Goal: Find contact information: Find contact information

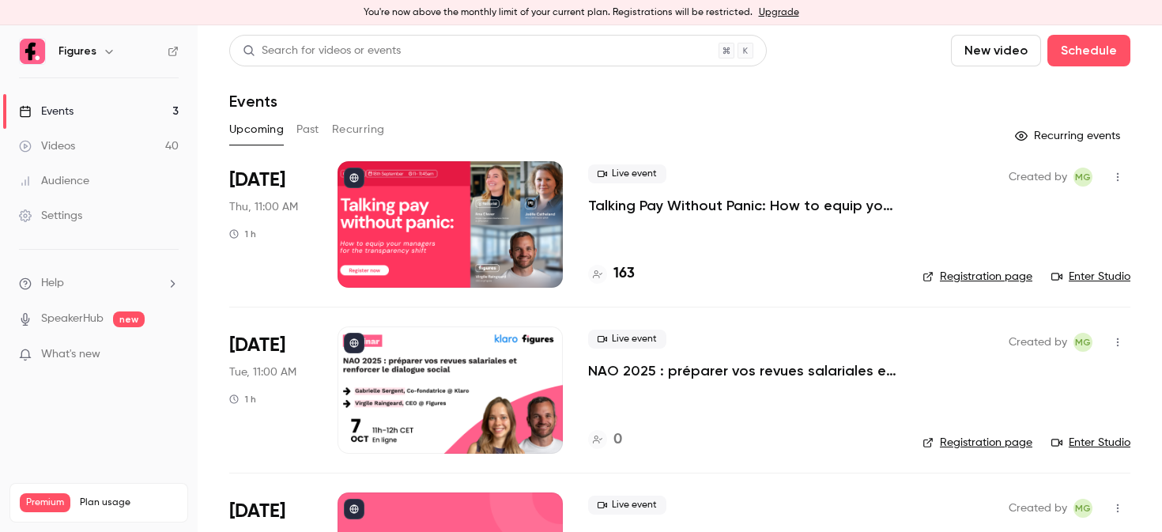
scroll to position [114, 0]
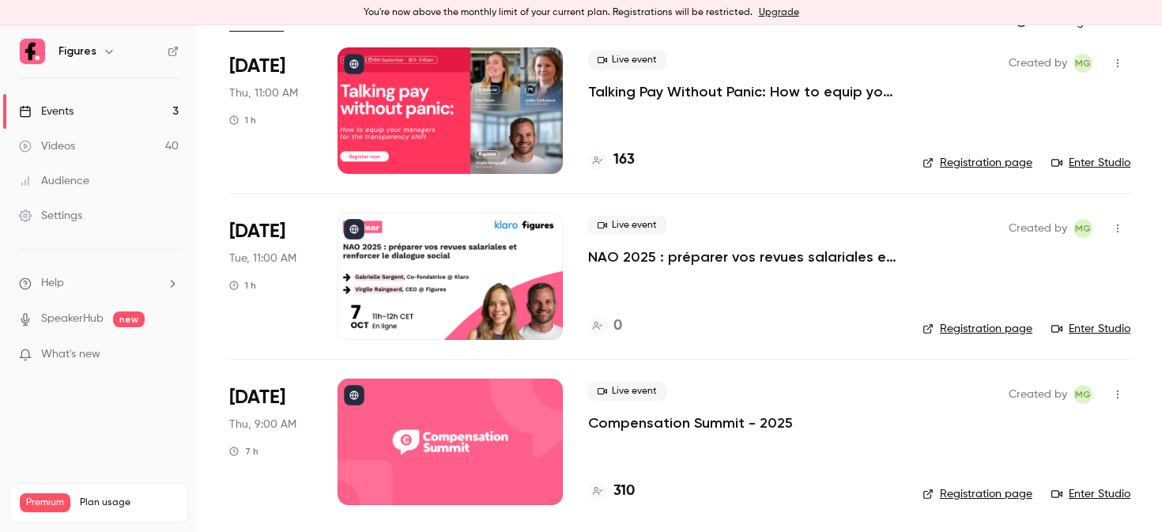
click at [405, 434] on div at bounding box center [449, 442] width 225 height 126
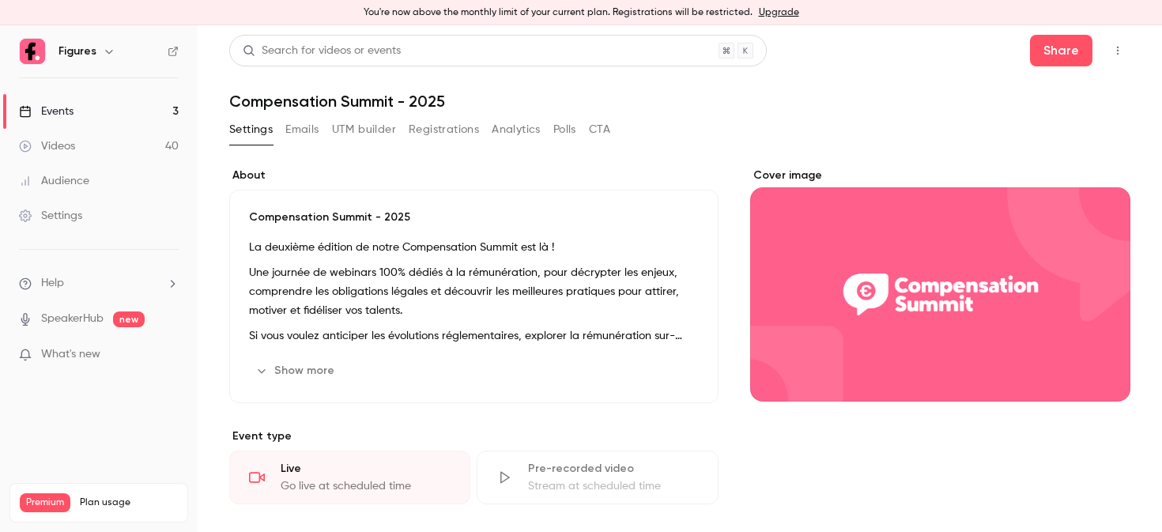
click at [435, 126] on button "Registrations" at bounding box center [444, 129] width 70 height 25
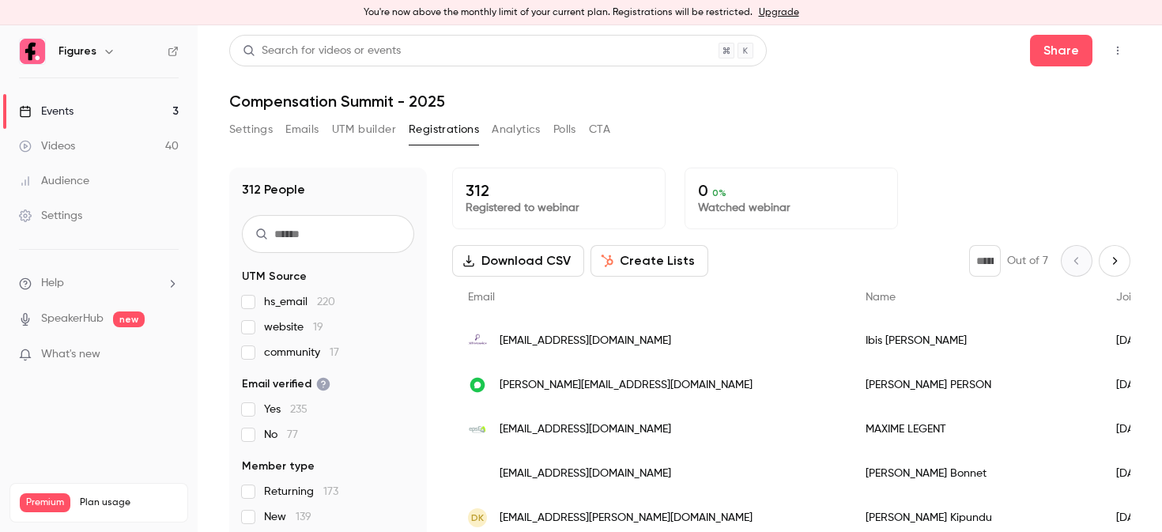
click at [290, 232] on input "text" at bounding box center [328, 234] width 172 height 38
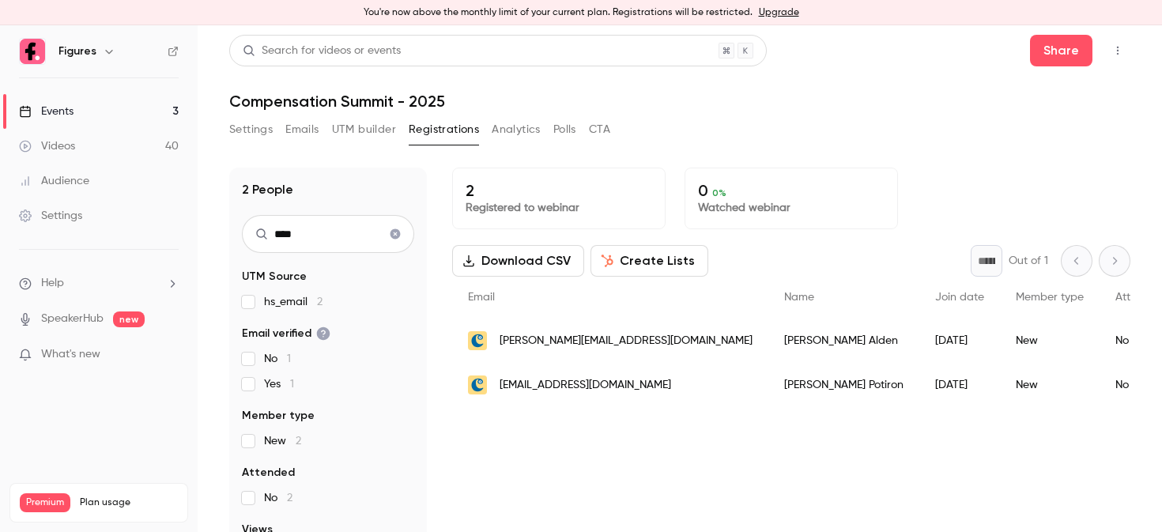
type input "****"
click at [768, 345] on div "[PERSON_NAME]" at bounding box center [843, 341] width 151 height 44
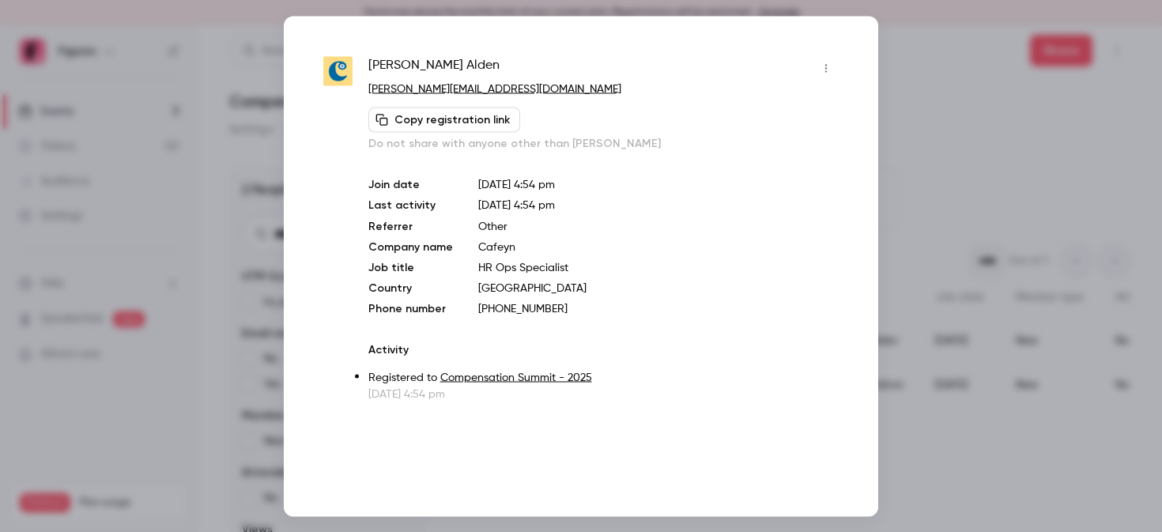
click at [518, 301] on p "[PHONE_NUMBER]" at bounding box center [658, 308] width 360 height 16
drag, startPoint x: 548, startPoint y: 307, endPoint x: 468, endPoint y: 307, distance: 79.8
click at [468, 307] on div "Join date [DATE] 4:54 pm Last activity [DATE] 4:54 pm Referrer Other Company na…" at bounding box center [603, 246] width 470 height 140
copy p "[PHONE_NUMBER]"
click at [927, 191] on div at bounding box center [581, 266] width 1162 height 532
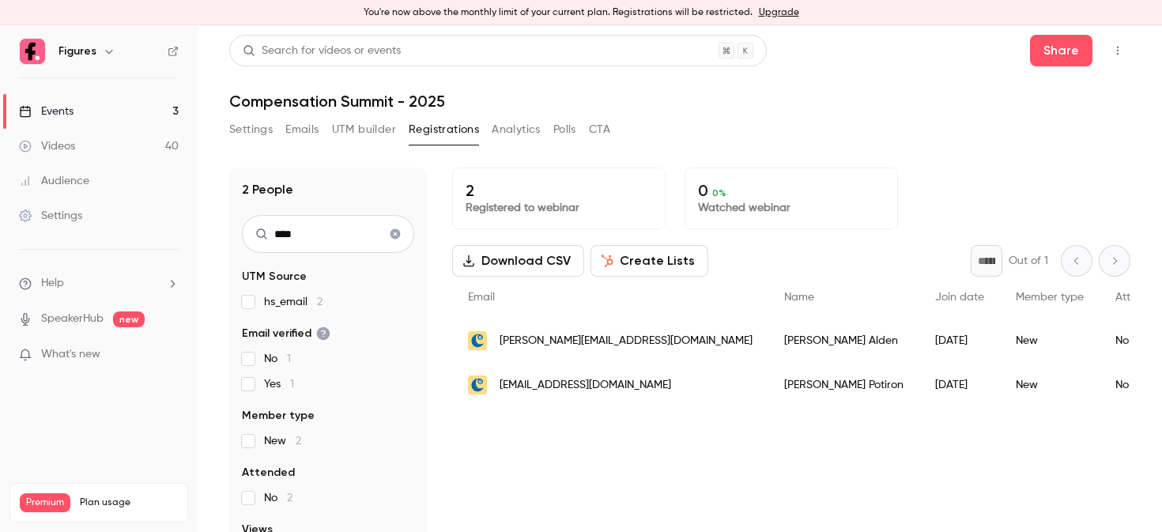
click at [515, 388] on span "[EMAIL_ADDRESS][DOMAIN_NAME]" at bounding box center [586, 385] width 172 height 17
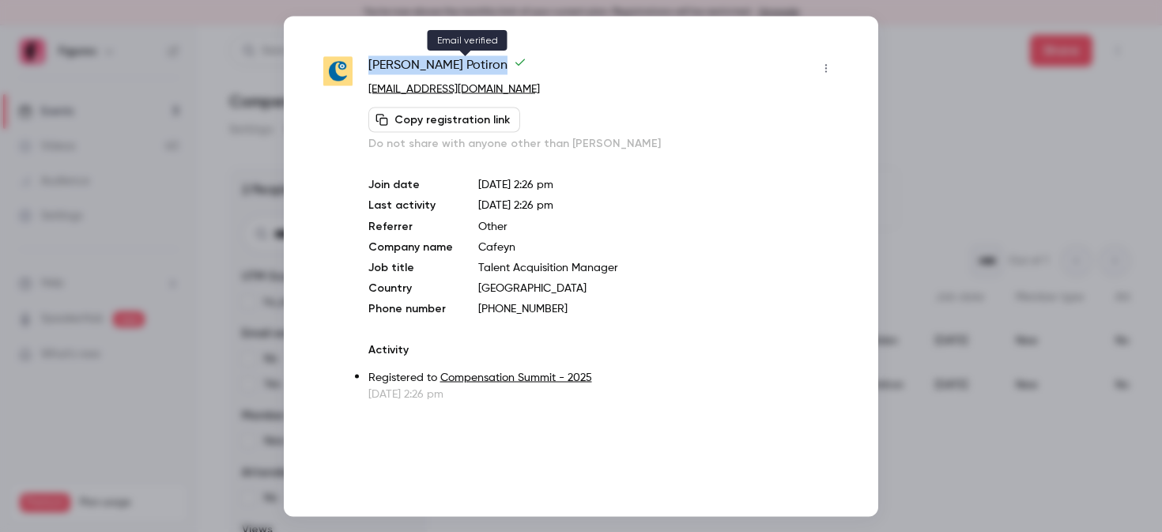
drag, startPoint x: 369, startPoint y: 63, endPoint x: 465, endPoint y: 63, distance: 95.6
click at [465, 63] on span "[PERSON_NAME]" at bounding box center [447, 67] width 158 height 25
copy span "[PERSON_NAME]"
drag, startPoint x: 455, startPoint y: 66, endPoint x: 371, endPoint y: 61, distance: 83.9
click at [371, 61] on span "[PERSON_NAME]" at bounding box center [447, 67] width 158 height 25
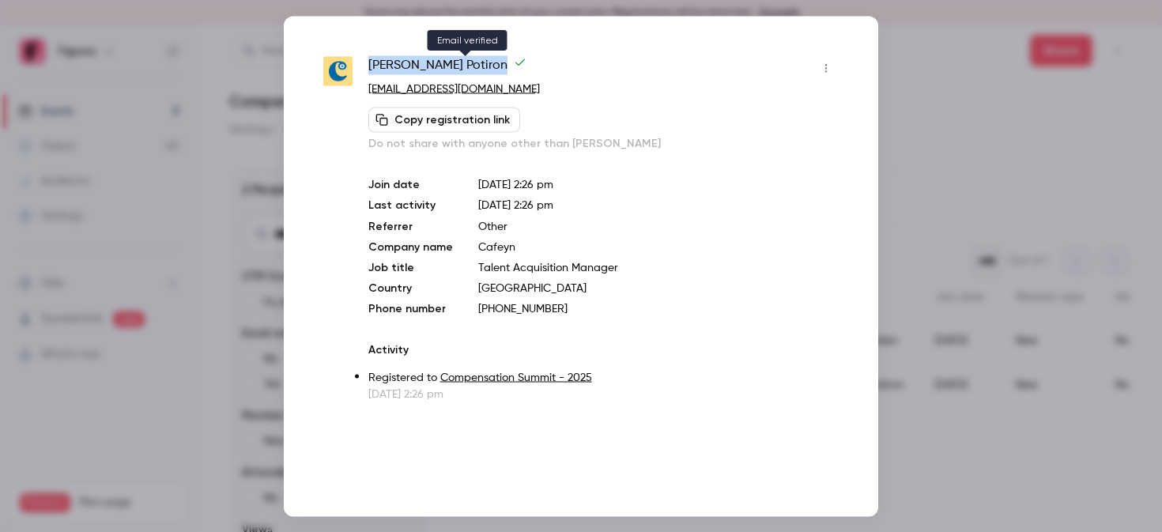
drag, startPoint x: 368, startPoint y: 62, endPoint x: 457, endPoint y: 61, distance: 89.3
click at [457, 61] on span "[PERSON_NAME]" at bounding box center [447, 67] width 158 height 25
copy span "[PERSON_NAME]"
click at [245, 218] on div at bounding box center [581, 266] width 1162 height 532
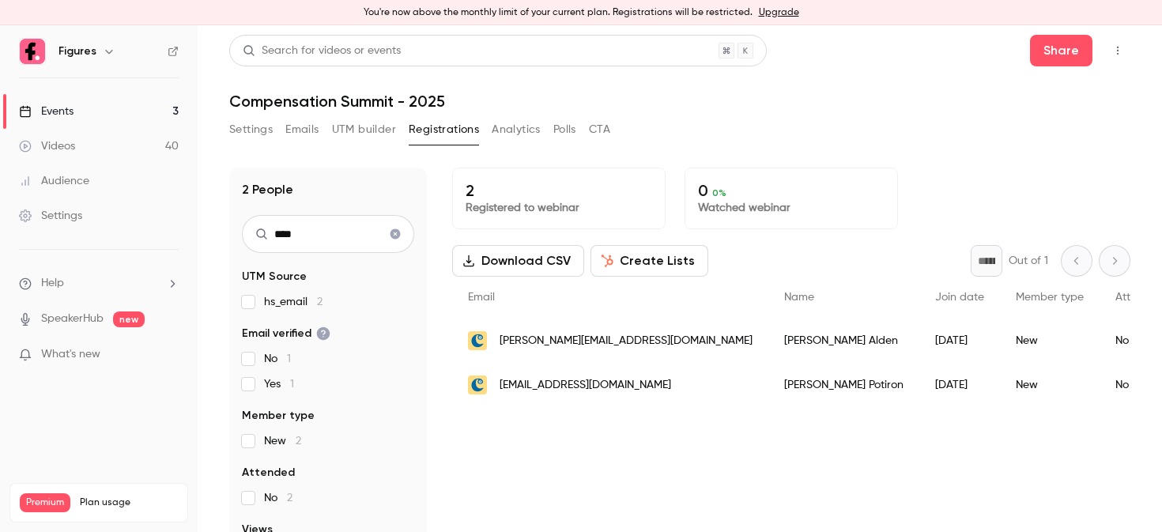
click at [398, 234] on icon "Clear search" at bounding box center [395, 234] width 10 height 10
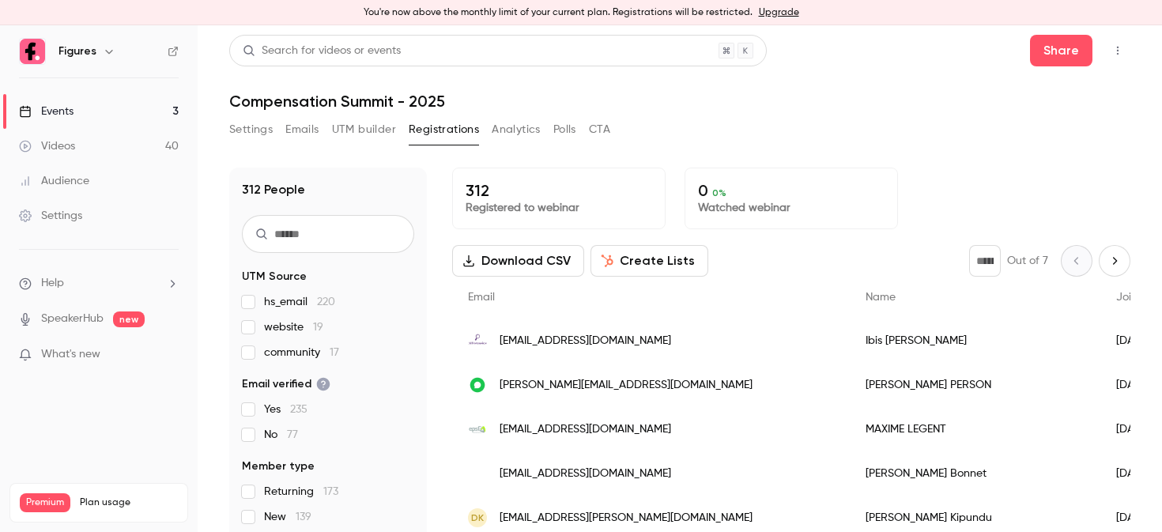
click at [343, 232] on input "text" at bounding box center [328, 234] width 172 height 38
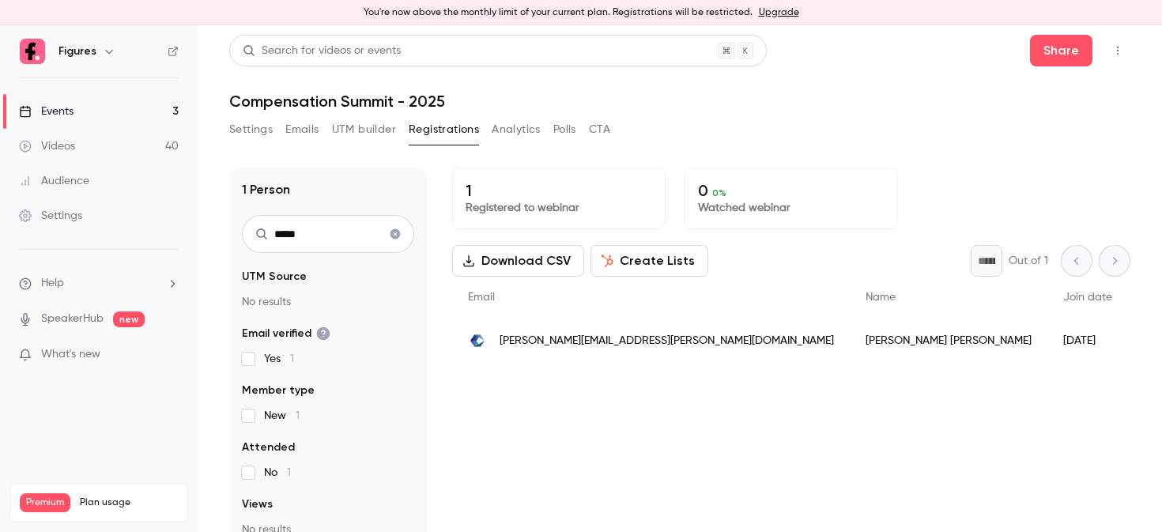
type input "*****"
click at [533, 342] on span "[PERSON_NAME][EMAIL_ADDRESS][PERSON_NAME][DOMAIN_NAME]" at bounding box center [667, 341] width 334 height 17
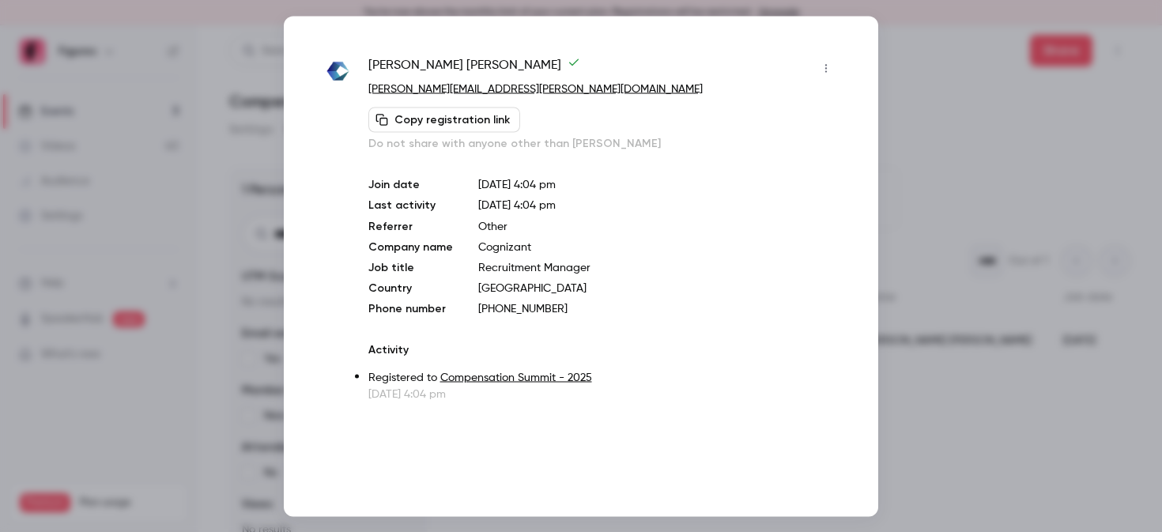
click at [905, 134] on div at bounding box center [581, 266] width 1162 height 532
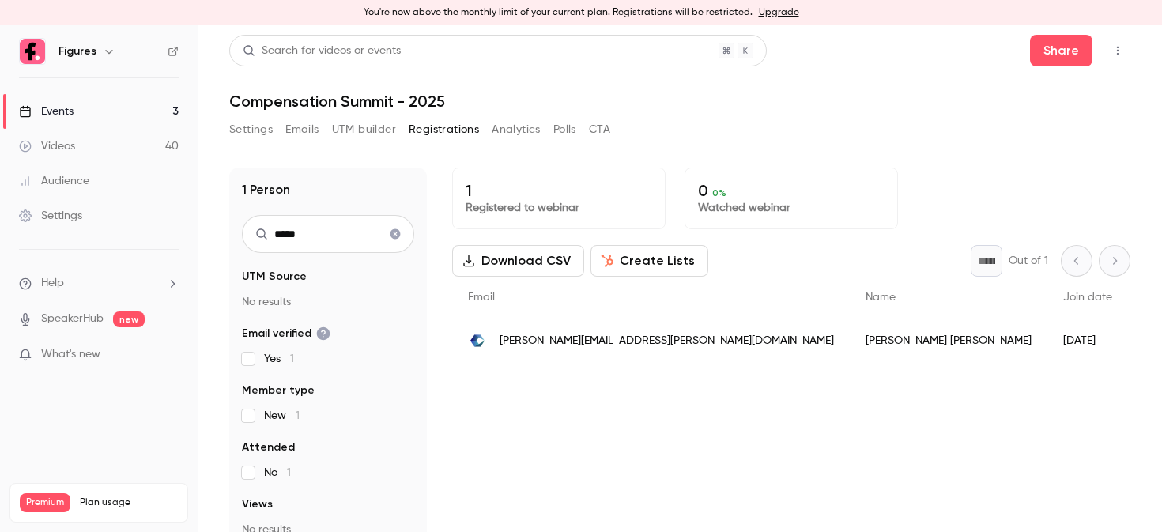
click at [395, 235] on icon "Clear search" at bounding box center [395, 234] width 10 height 10
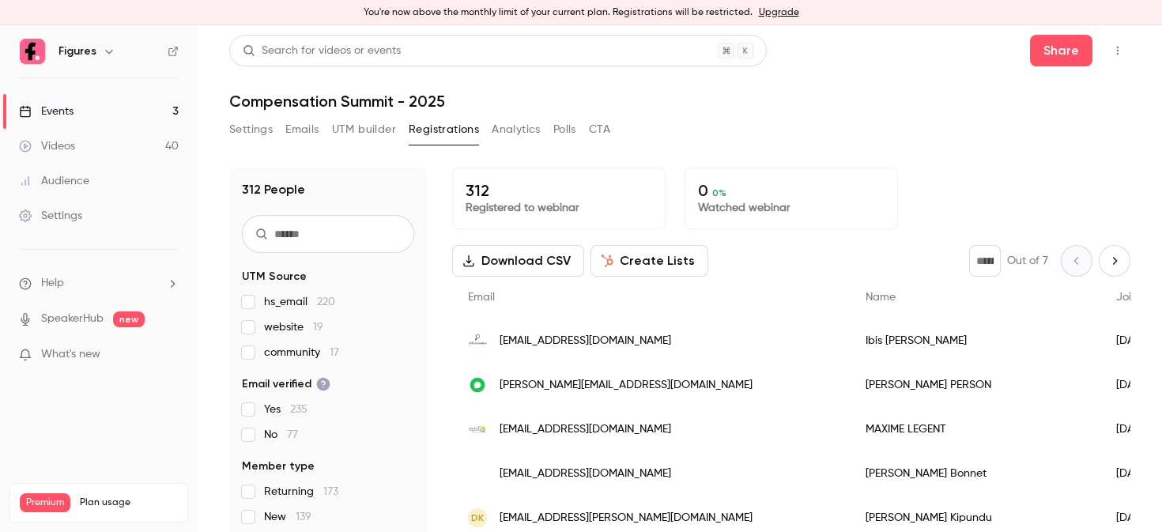
click at [341, 237] on input "text" at bounding box center [328, 234] width 172 height 38
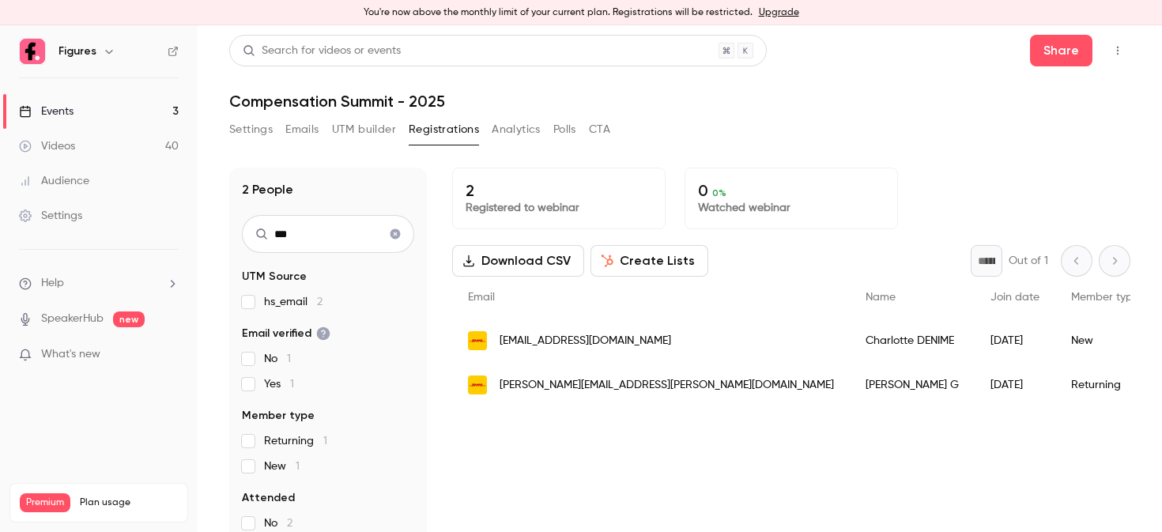
type input "***"
click at [563, 351] on div "[EMAIL_ADDRESS][DOMAIN_NAME]" at bounding box center [651, 341] width 398 height 44
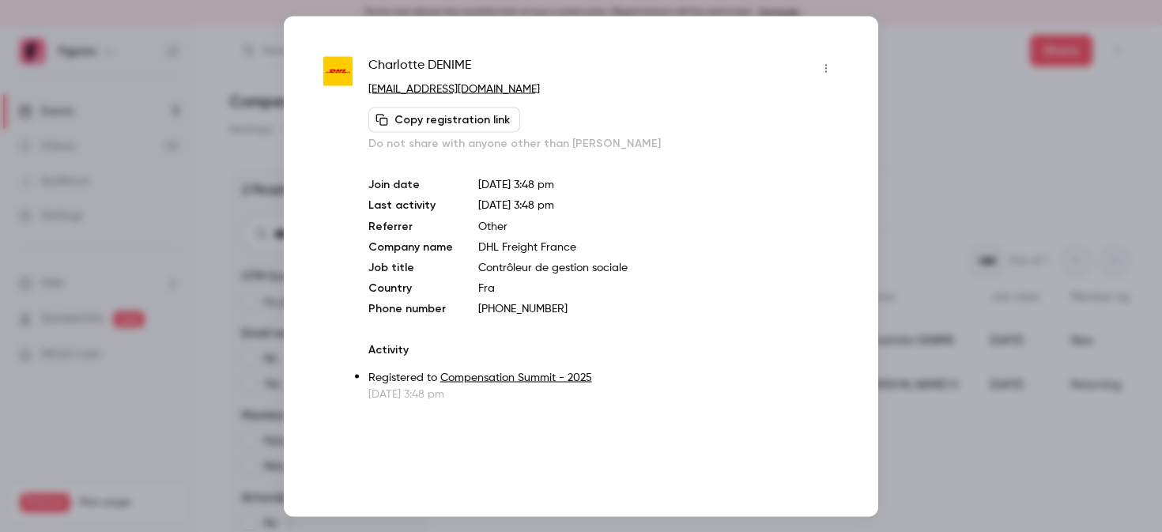
click at [922, 194] on div at bounding box center [581, 266] width 1162 height 532
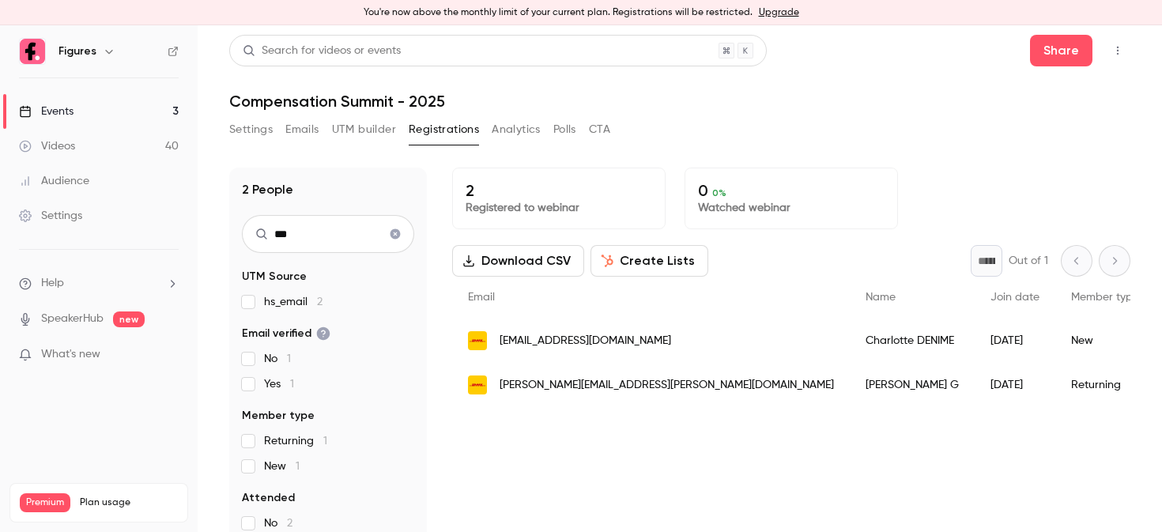
click at [500, 390] on span "[PERSON_NAME][EMAIL_ADDRESS][PERSON_NAME][DOMAIN_NAME]" at bounding box center [667, 385] width 334 height 17
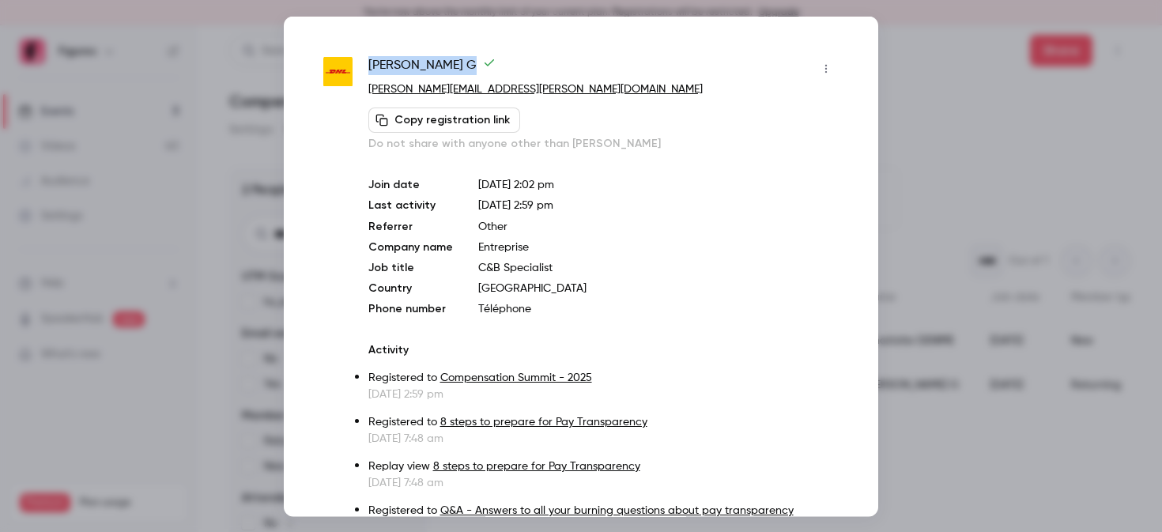
drag, startPoint x: 368, startPoint y: 64, endPoint x: 410, endPoint y: 60, distance: 42.9
click at [410, 60] on span "[PERSON_NAME]" at bounding box center [431, 67] width 127 height 25
copy span "[PERSON_NAME]"
click at [993, 118] on div at bounding box center [581, 266] width 1162 height 532
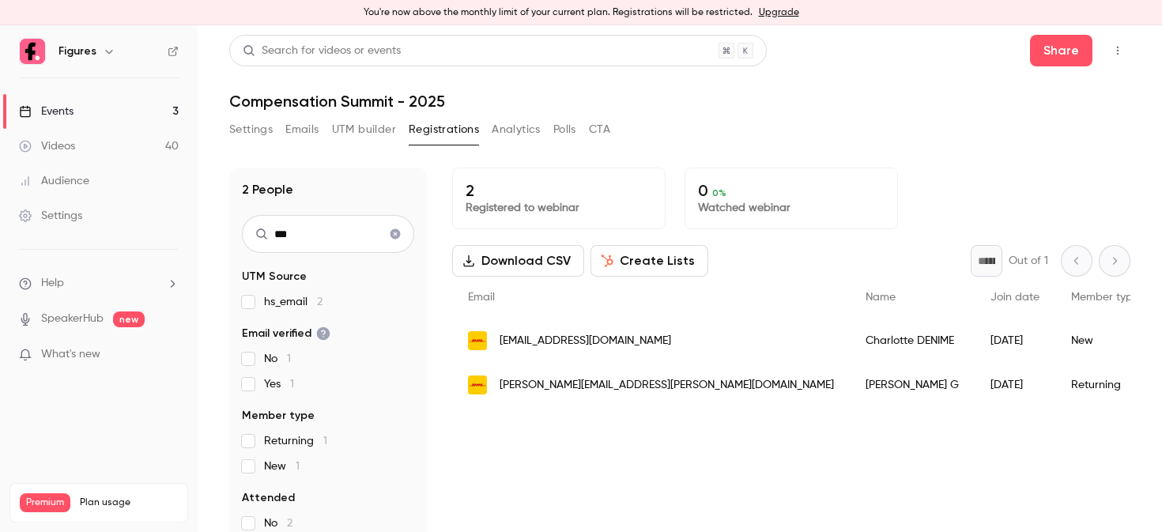
click at [254, 132] on button "Settings" at bounding box center [250, 129] width 43 height 25
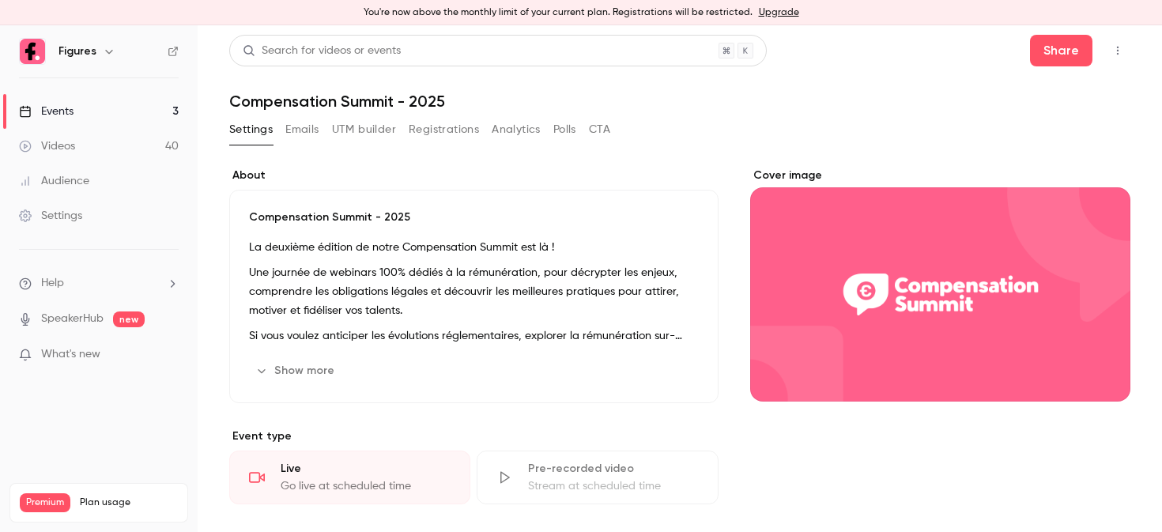
click at [312, 368] on button "Show more" at bounding box center [296, 370] width 95 height 25
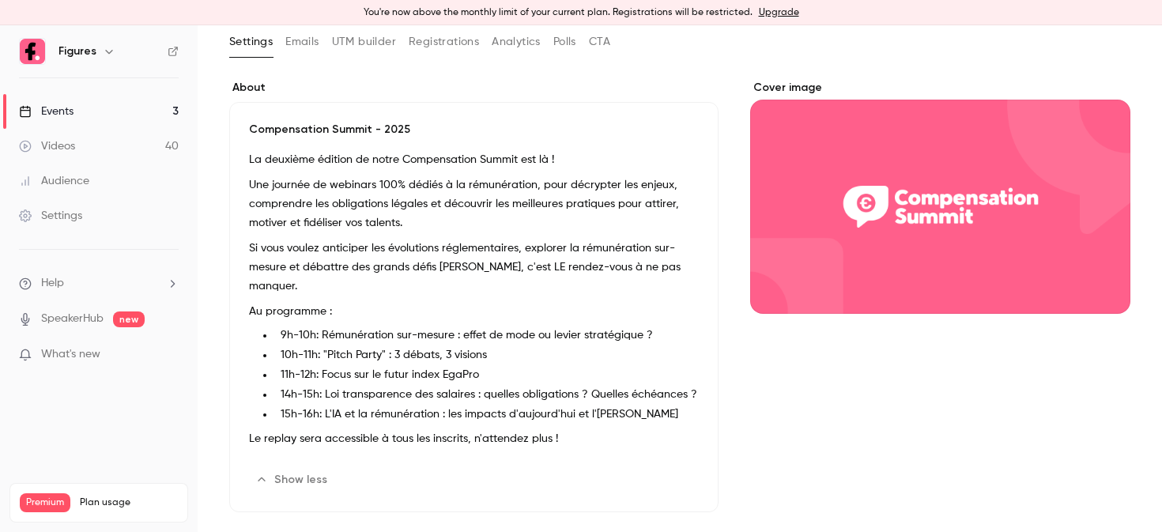
scroll to position [89, 0]
